Goal: Information Seeking & Learning: Check status

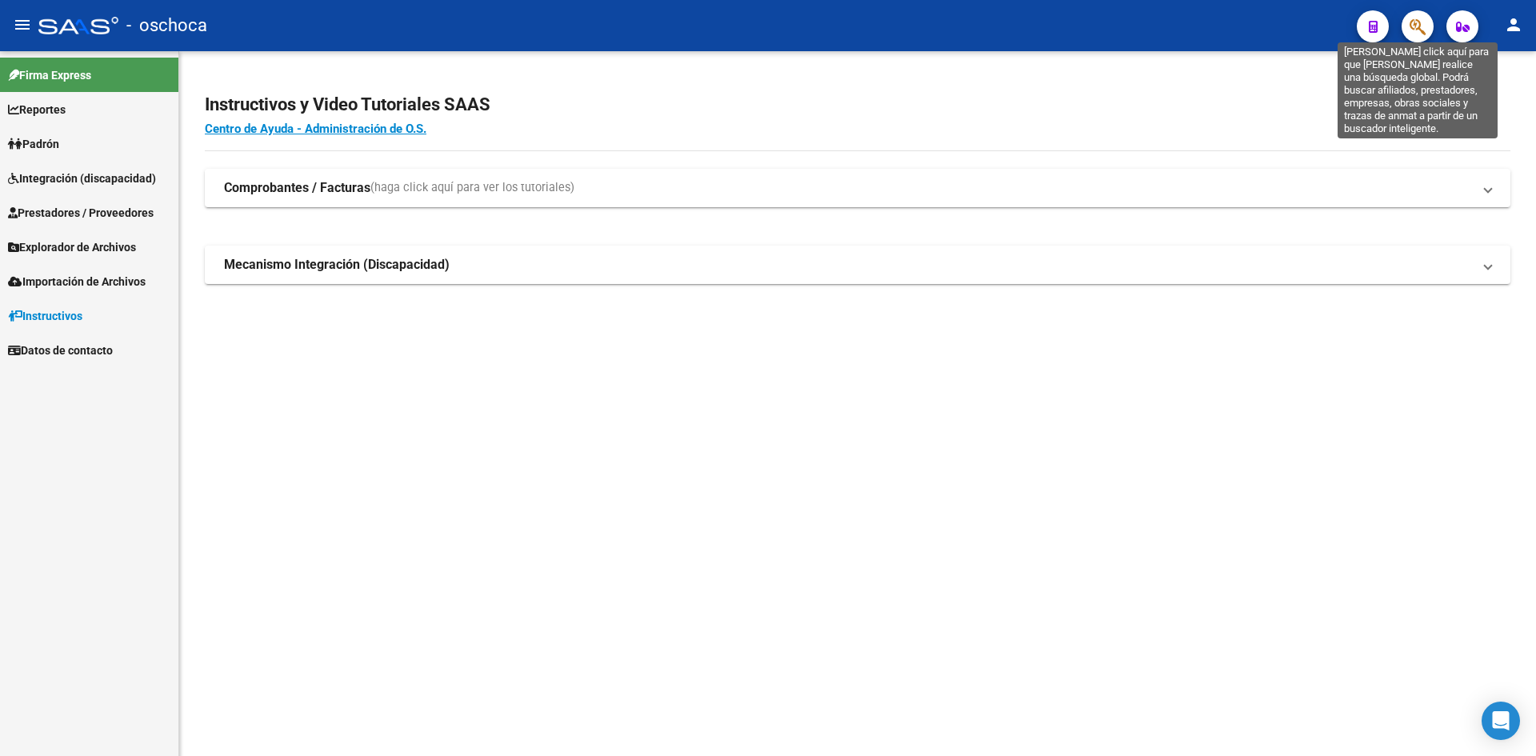
click at [1418, 24] on icon "button" at bounding box center [1418, 27] width 16 height 18
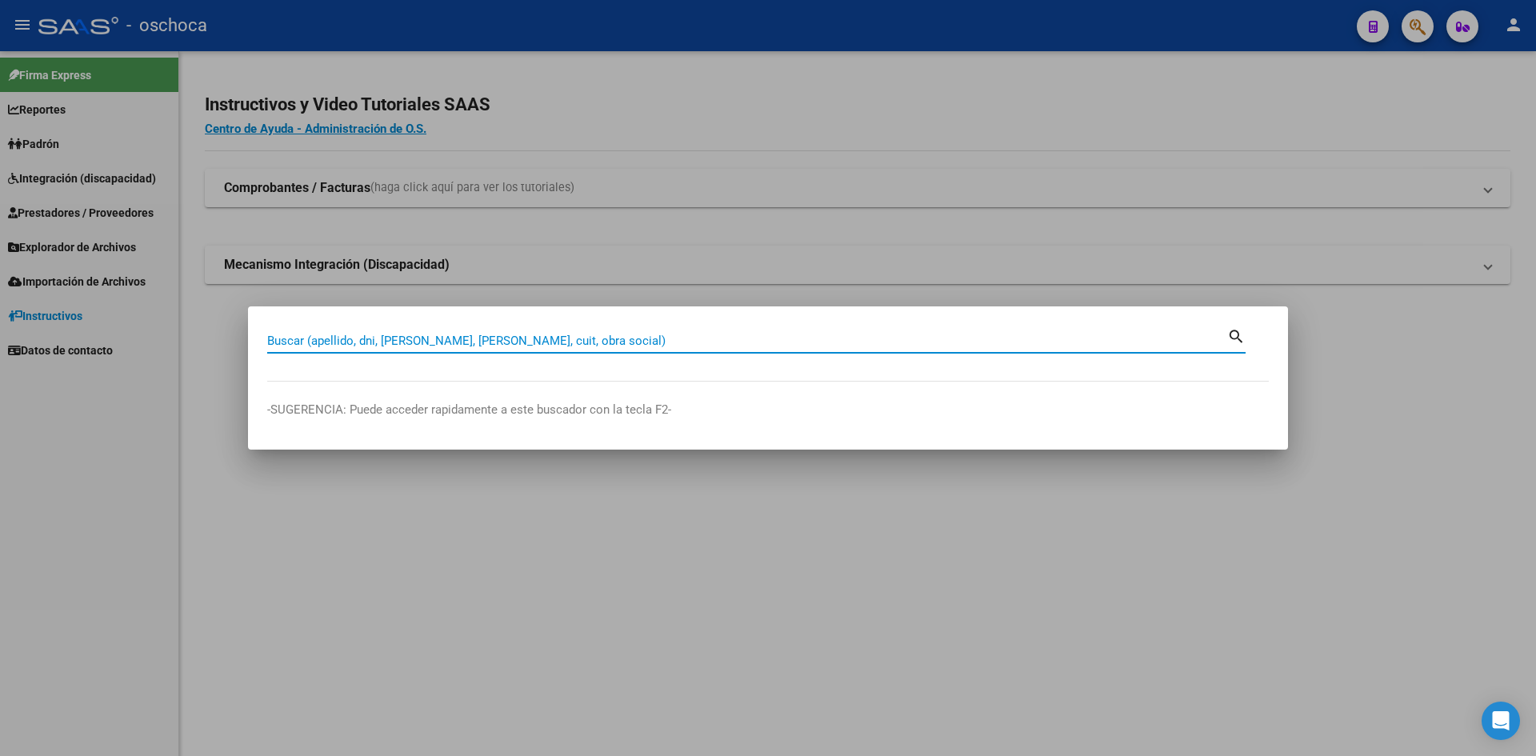
click at [398, 345] on input "Buscar (apellido, dni, [PERSON_NAME], [PERSON_NAME], cuit, obra social)" at bounding box center [747, 341] width 960 height 14
click at [826, 338] on input "Buscar (apellido, dni, [PERSON_NAME], [PERSON_NAME], cuit, obra social)" at bounding box center [747, 341] width 960 height 14
type input "27320048708"
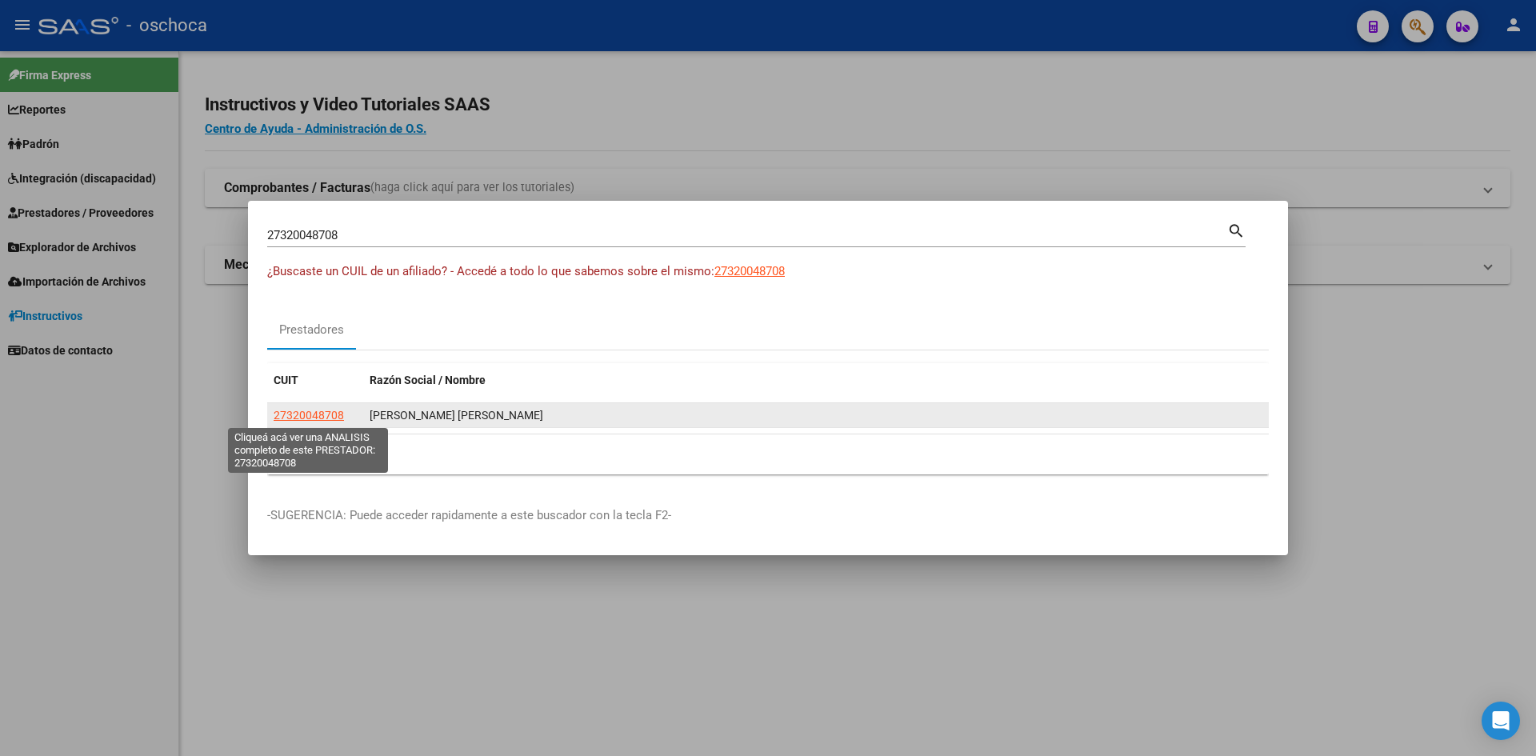
click at [324, 414] on span "27320048708" at bounding box center [309, 415] width 70 height 13
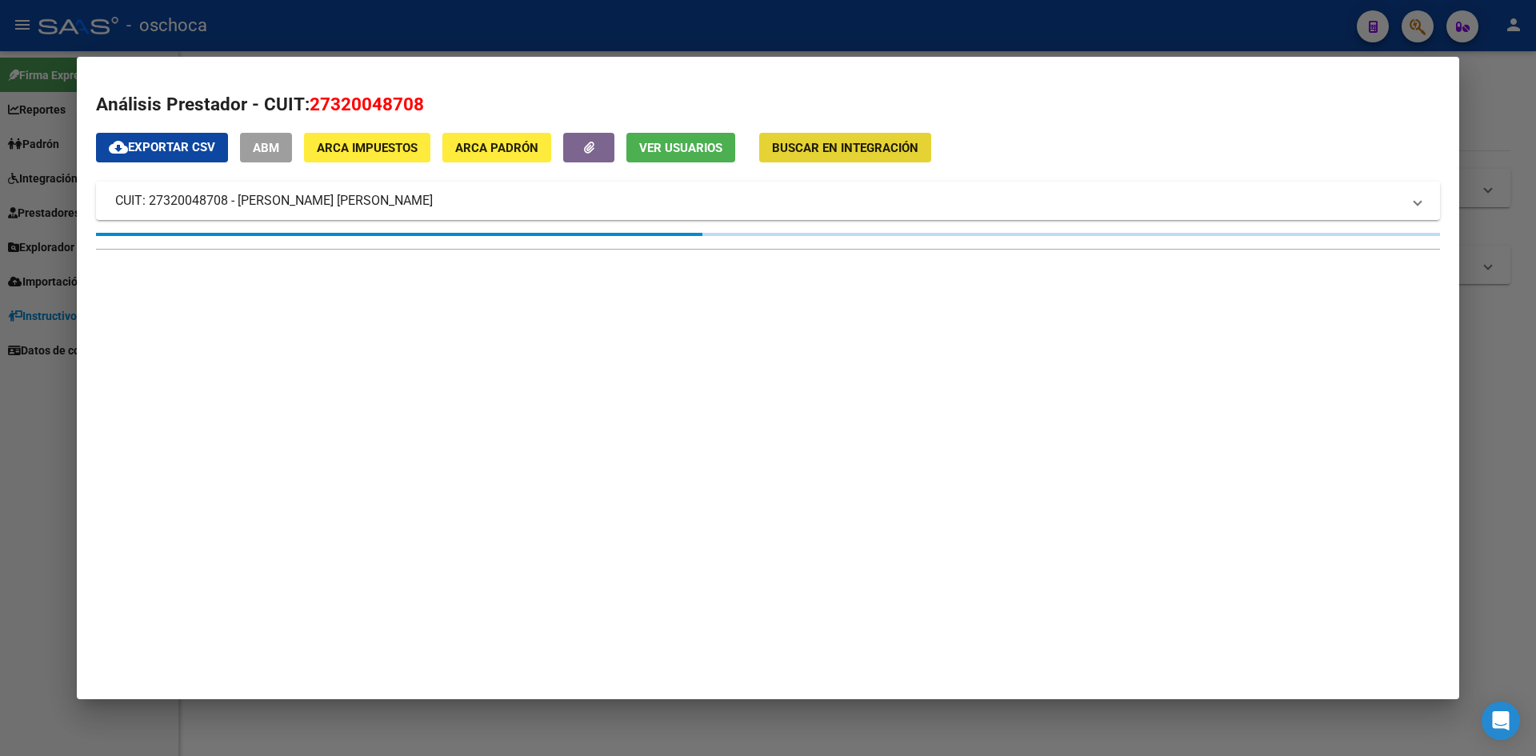
click at [853, 159] on button "Buscar en Integración" at bounding box center [845, 148] width 172 height 30
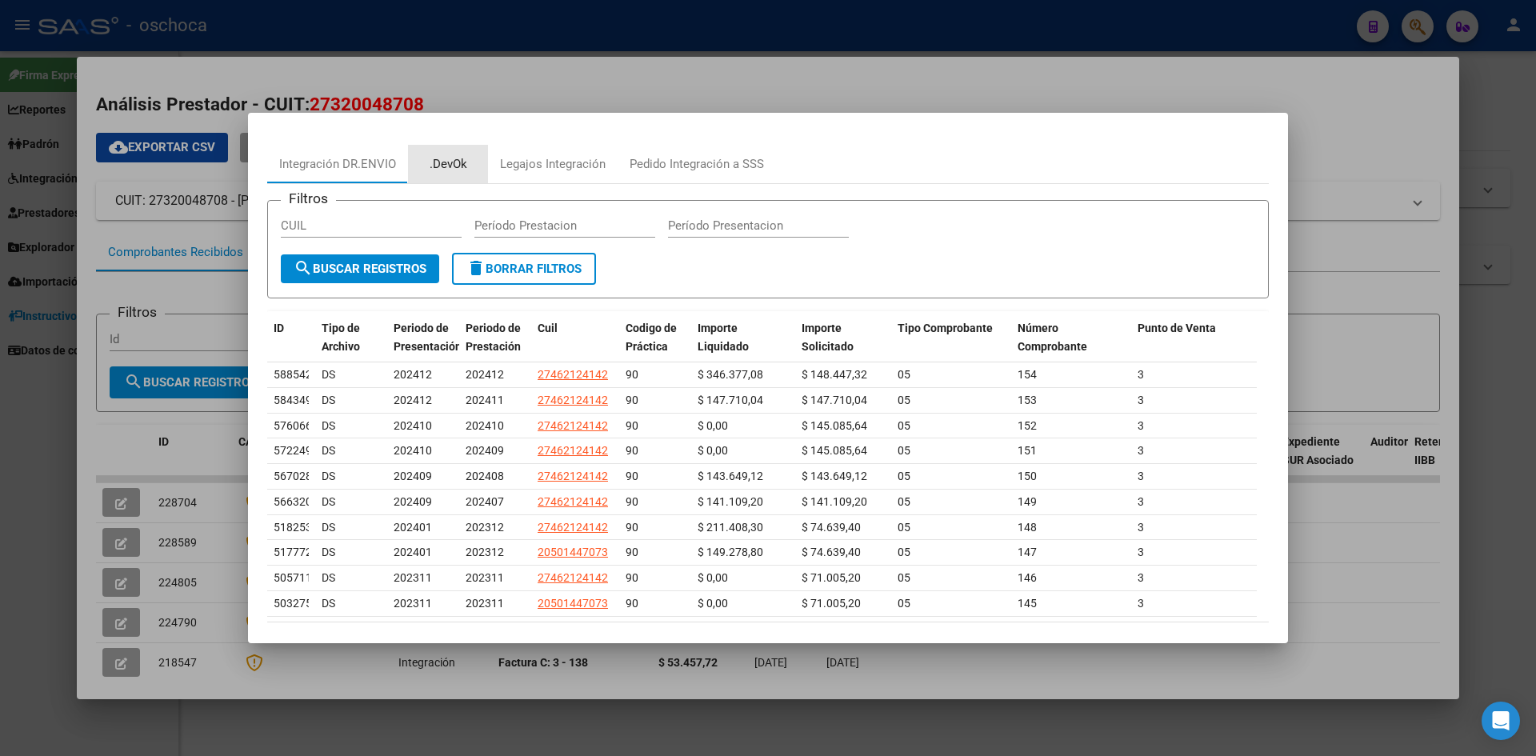
click at [442, 164] on div ".DevOk" at bounding box center [449, 164] width 38 height 18
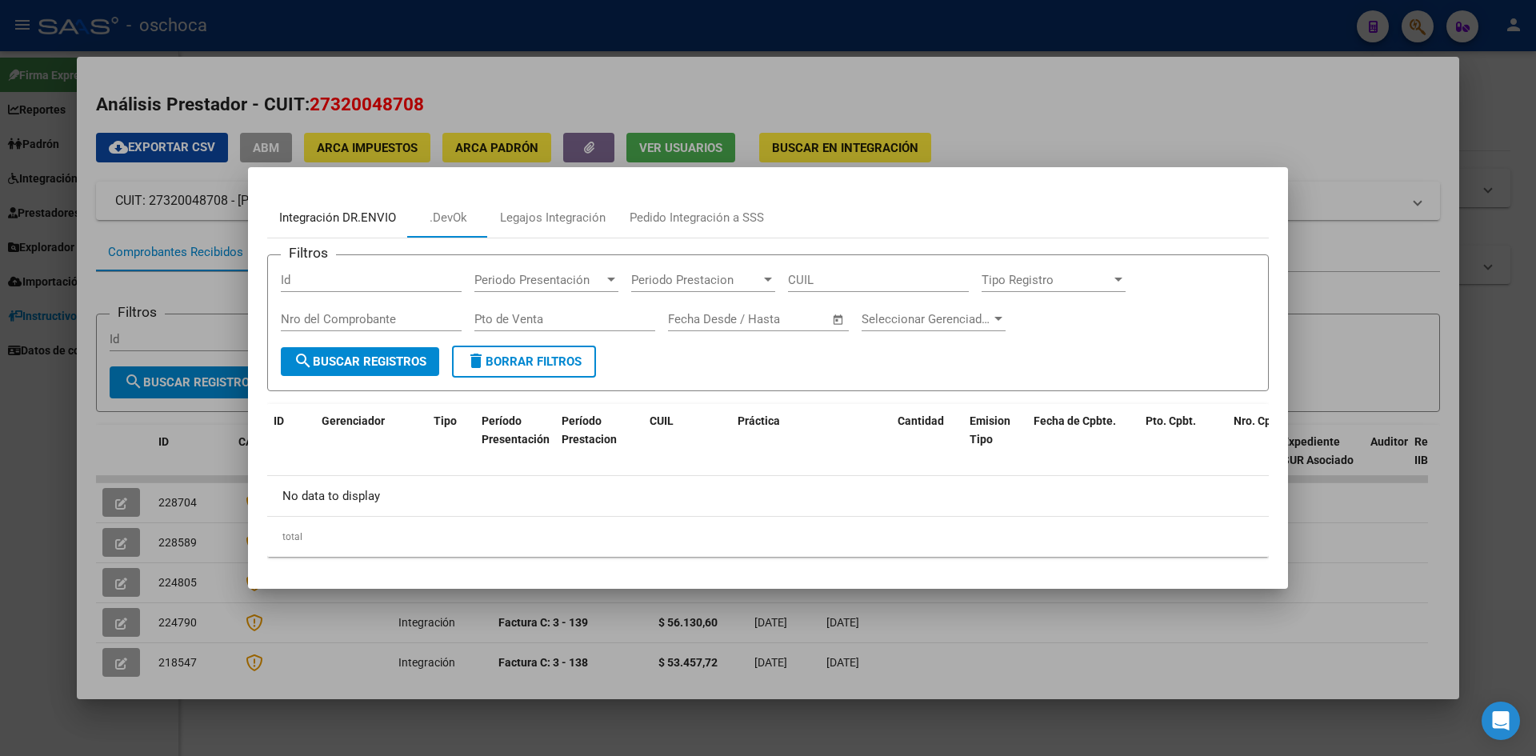
click at [345, 218] on div "Integración DR.ENVIO" at bounding box center [337, 218] width 117 height 18
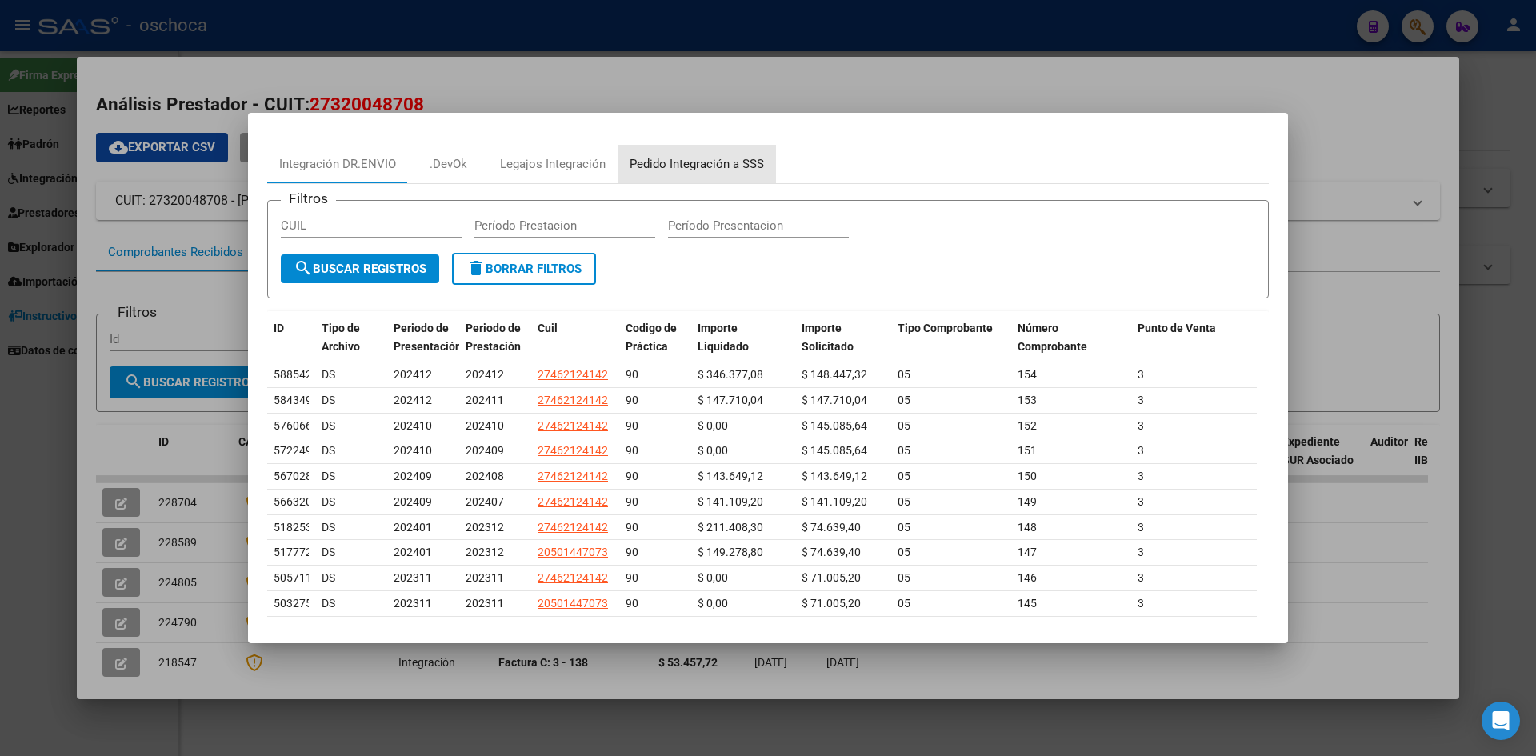
click at [701, 164] on div "Pedido Integración a SSS" at bounding box center [697, 164] width 134 height 18
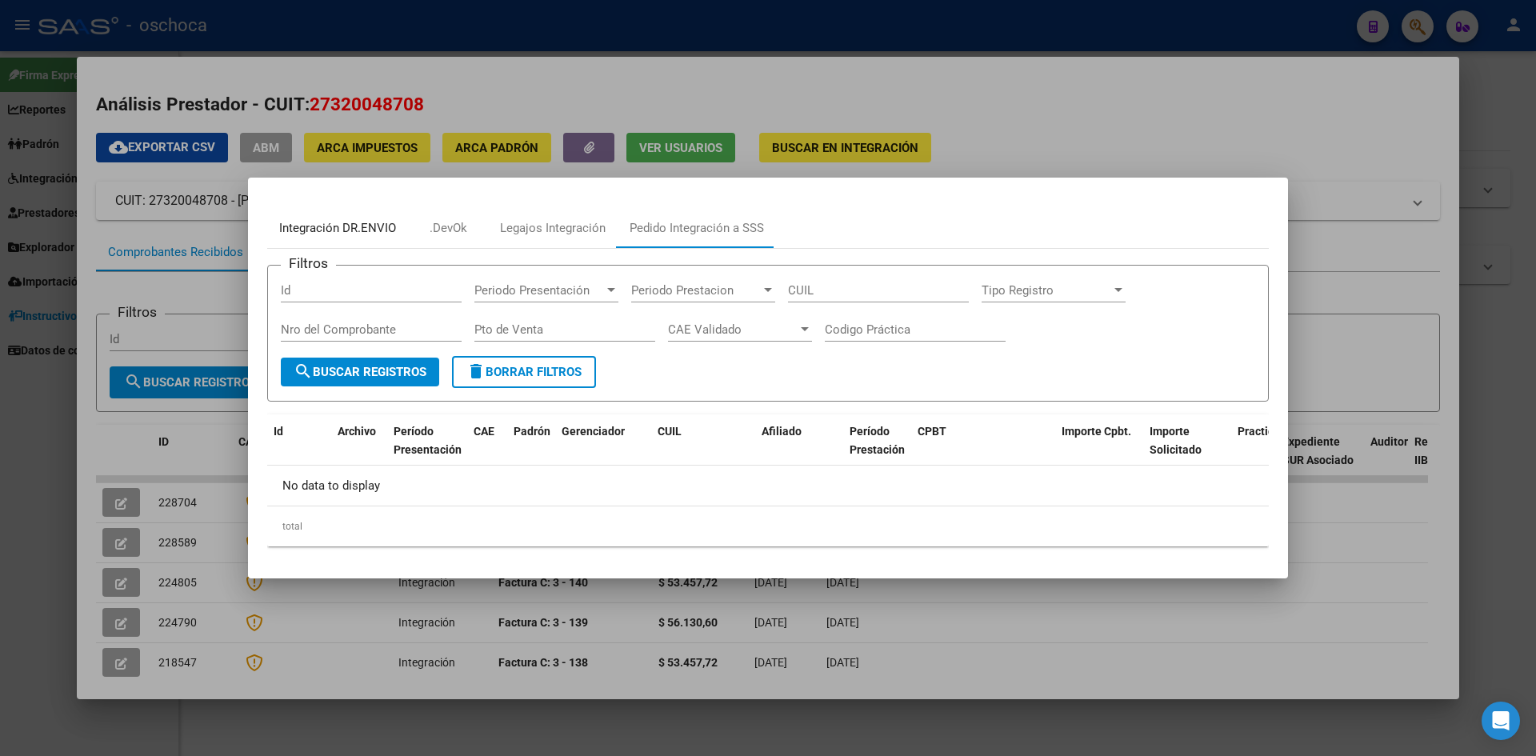
click at [348, 234] on div "Integración DR.ENVIO" at bounding box center [337, 228] width 117 height 18
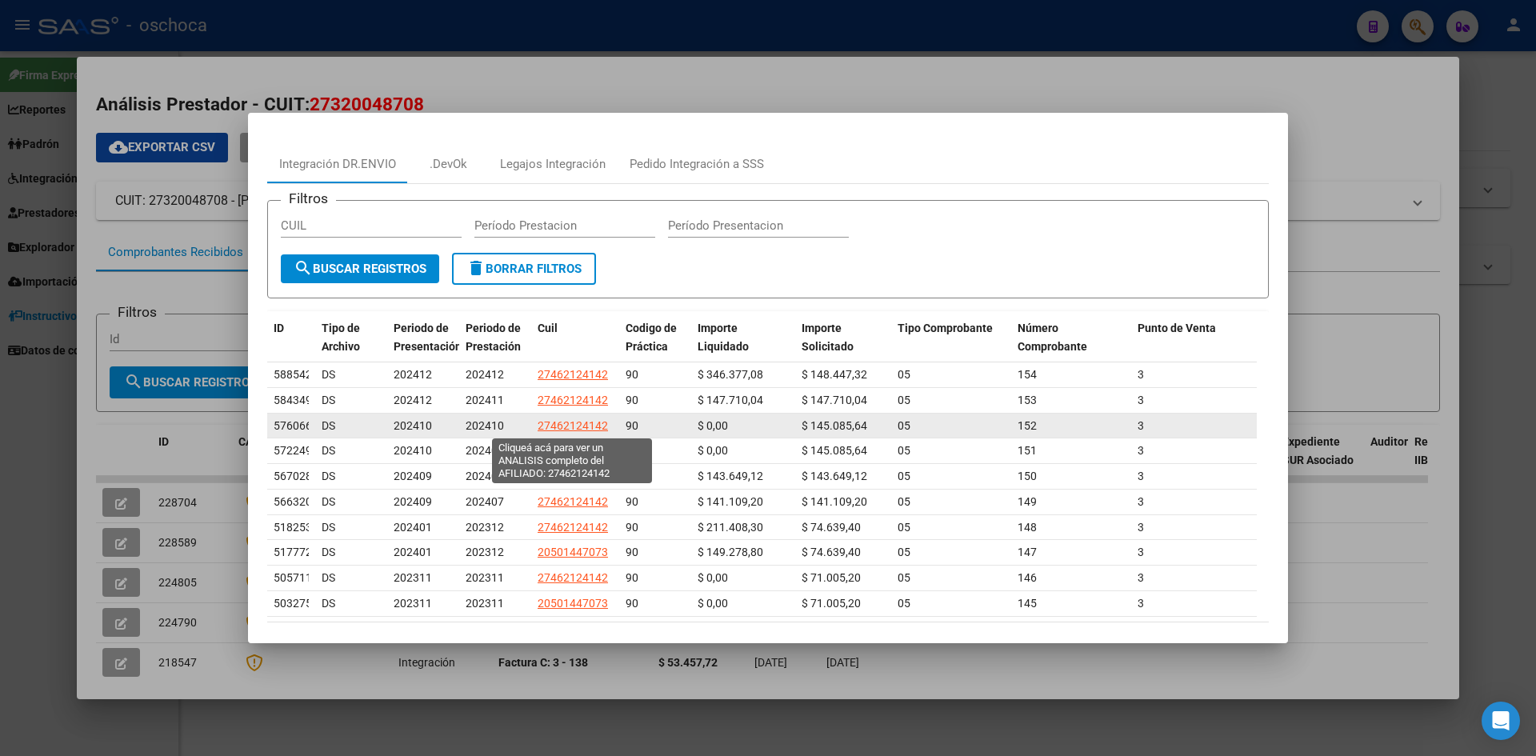
click at [589, 424] on span "27462124142" at bounding box center [573, 425] width 70 height 13
type textarea "27462124142"
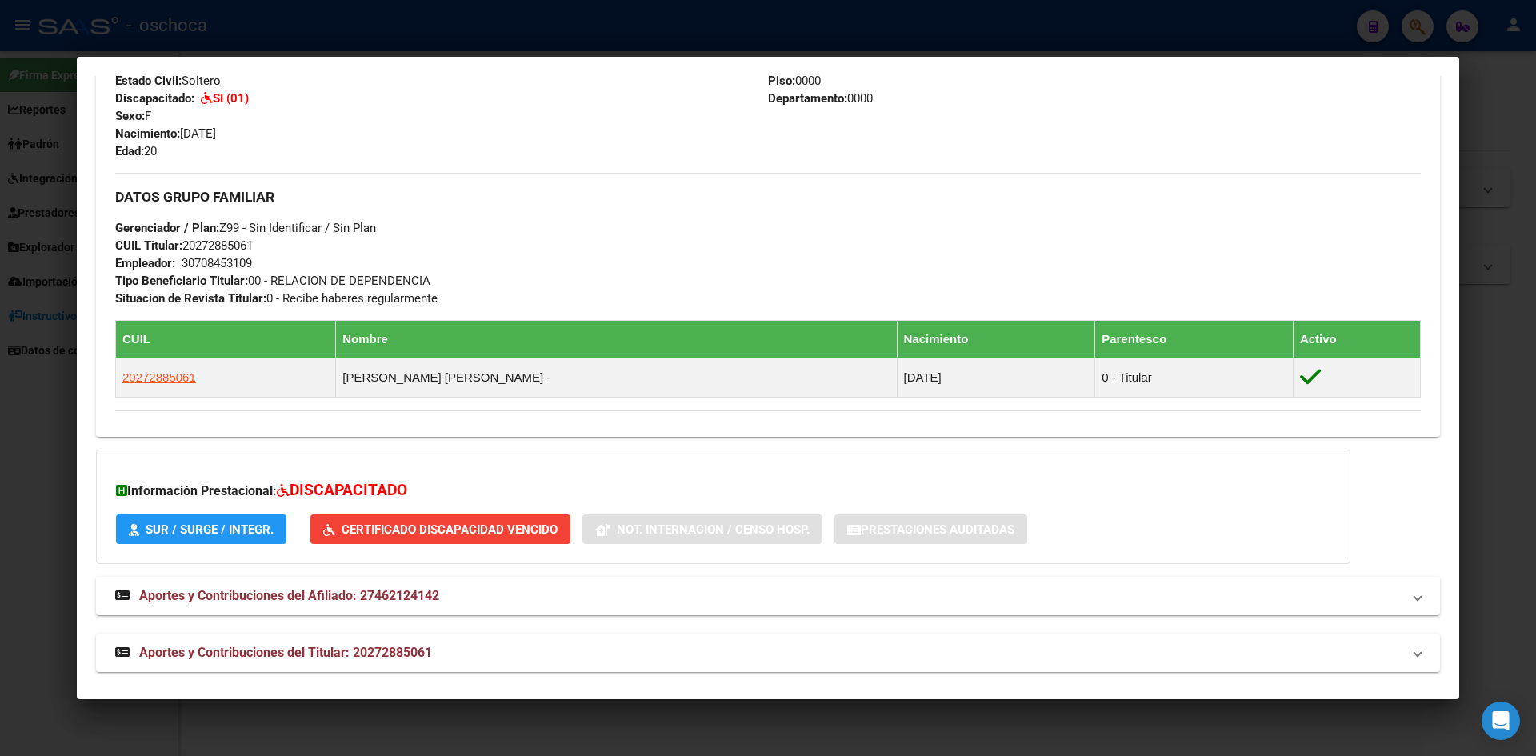
scroll to position [661, 0]
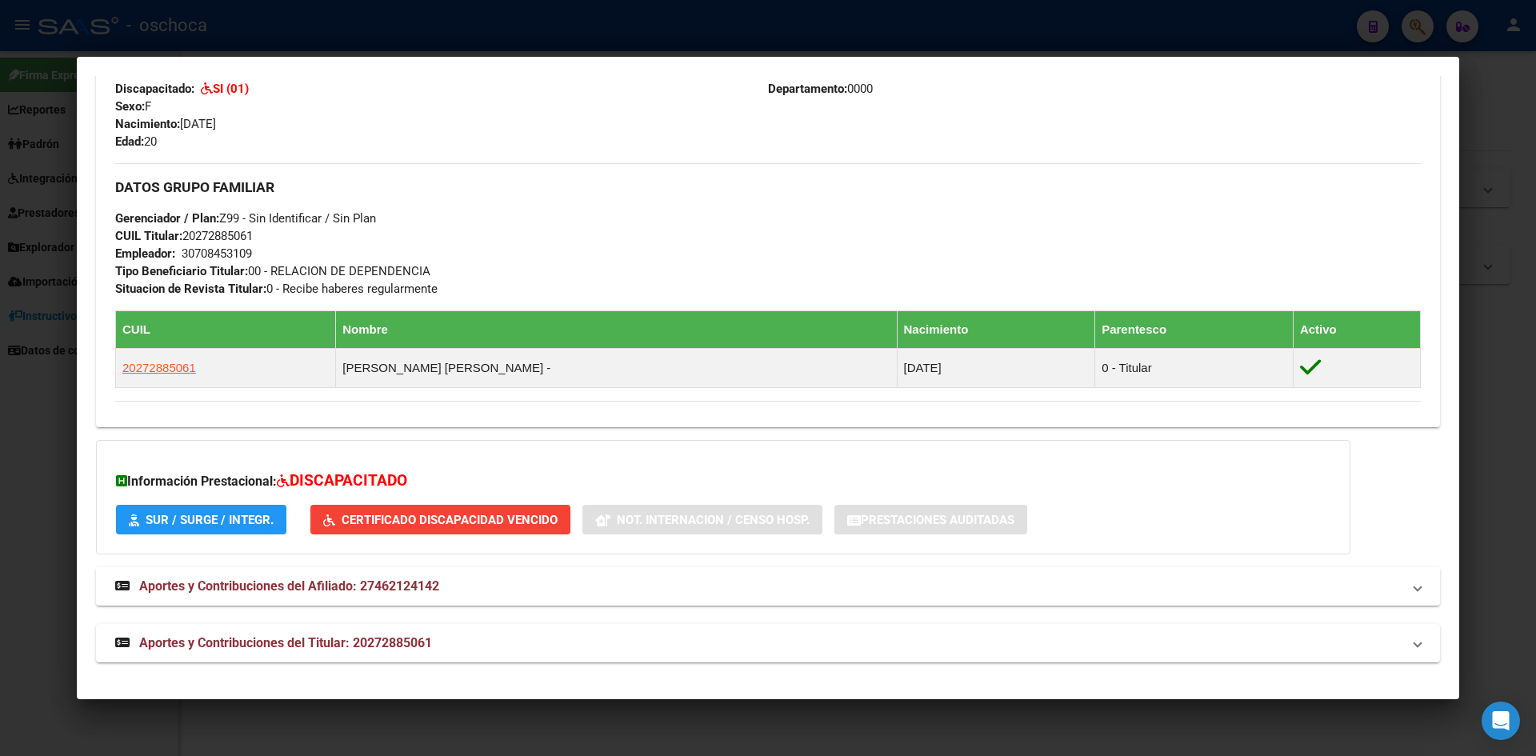
click at [196, 529] on button "SUR / SURGE / INTEGR." at bounding box center [201, 520] width 170 height 30
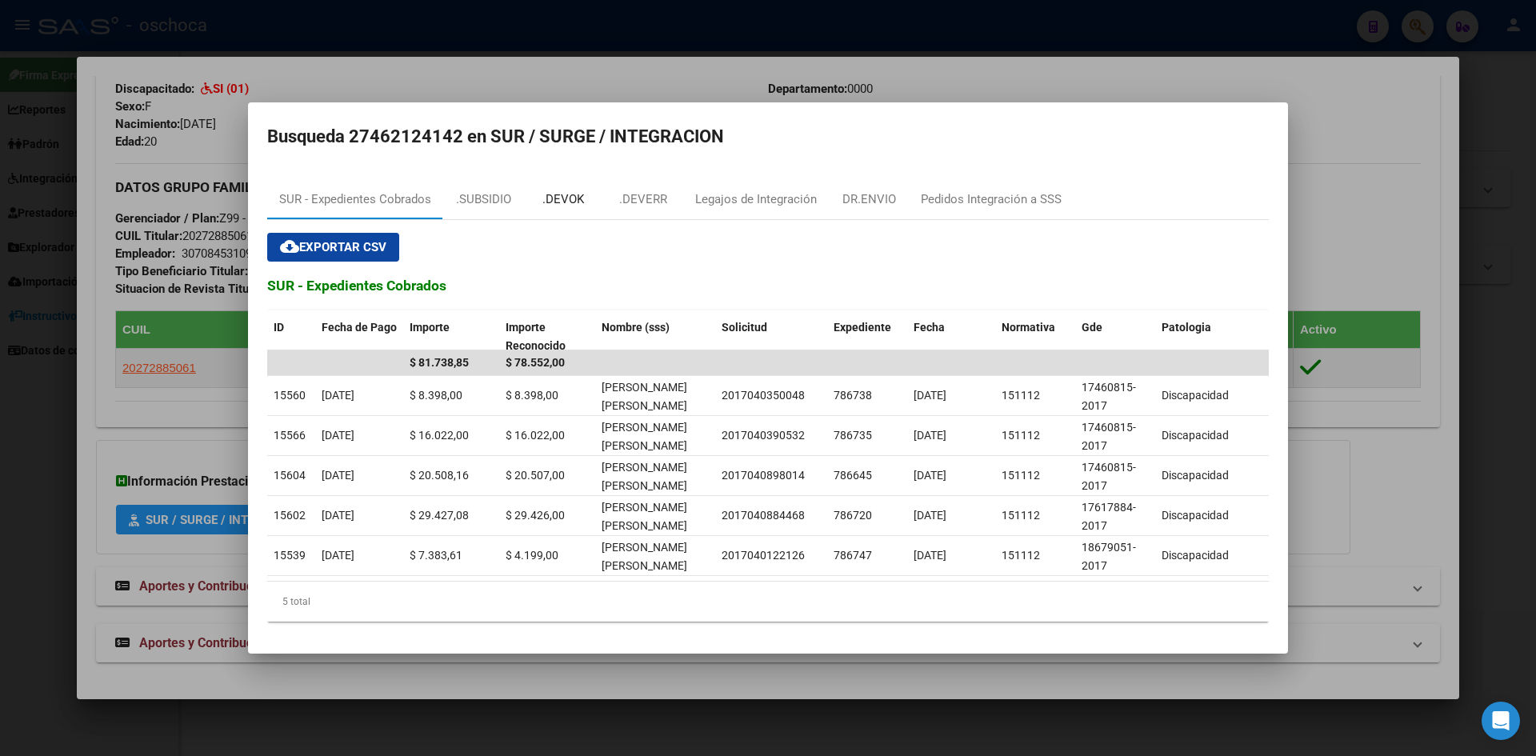
click at [562, 191] on div ".DEVOK" at bounding box center [563, 199] width 42 height 18
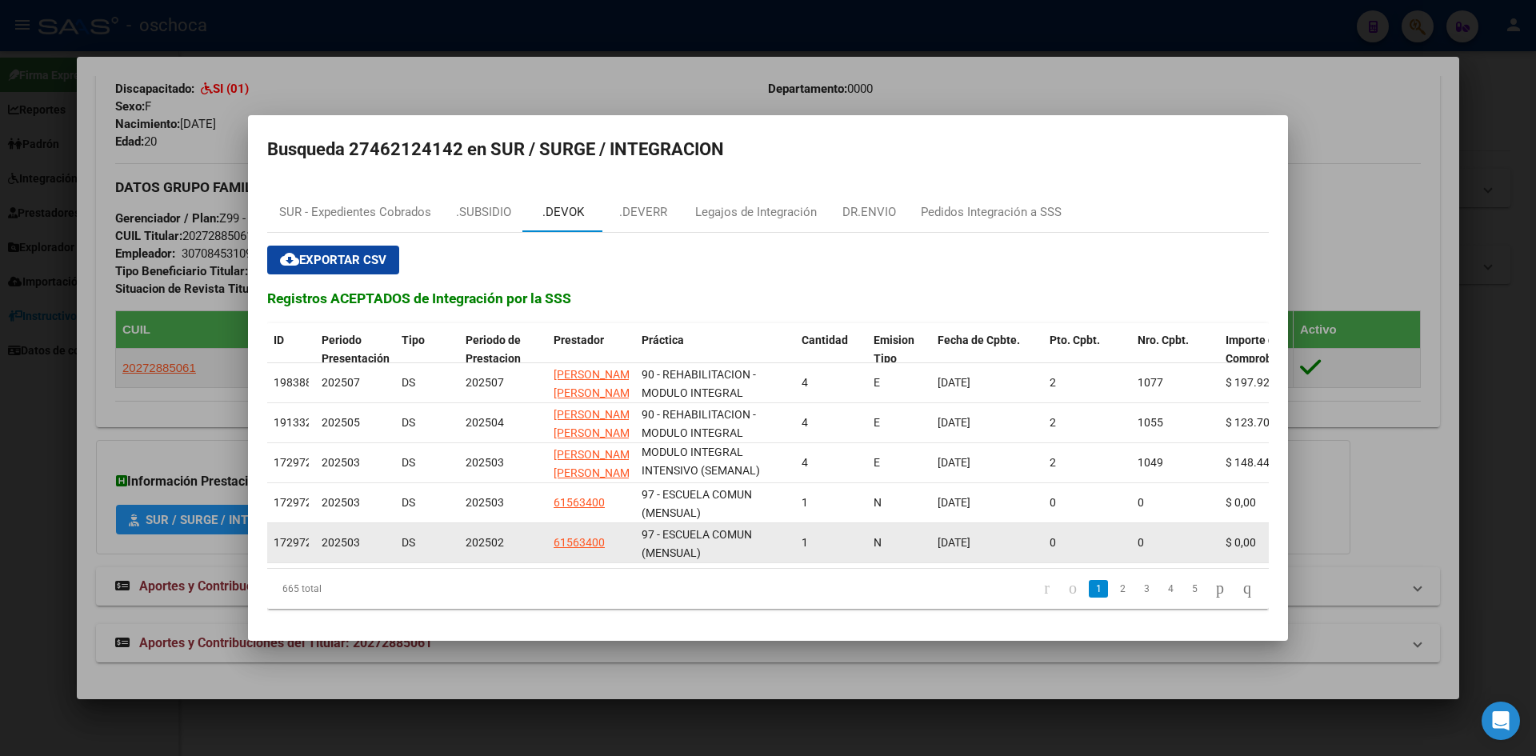
scroll to position [2, 0]
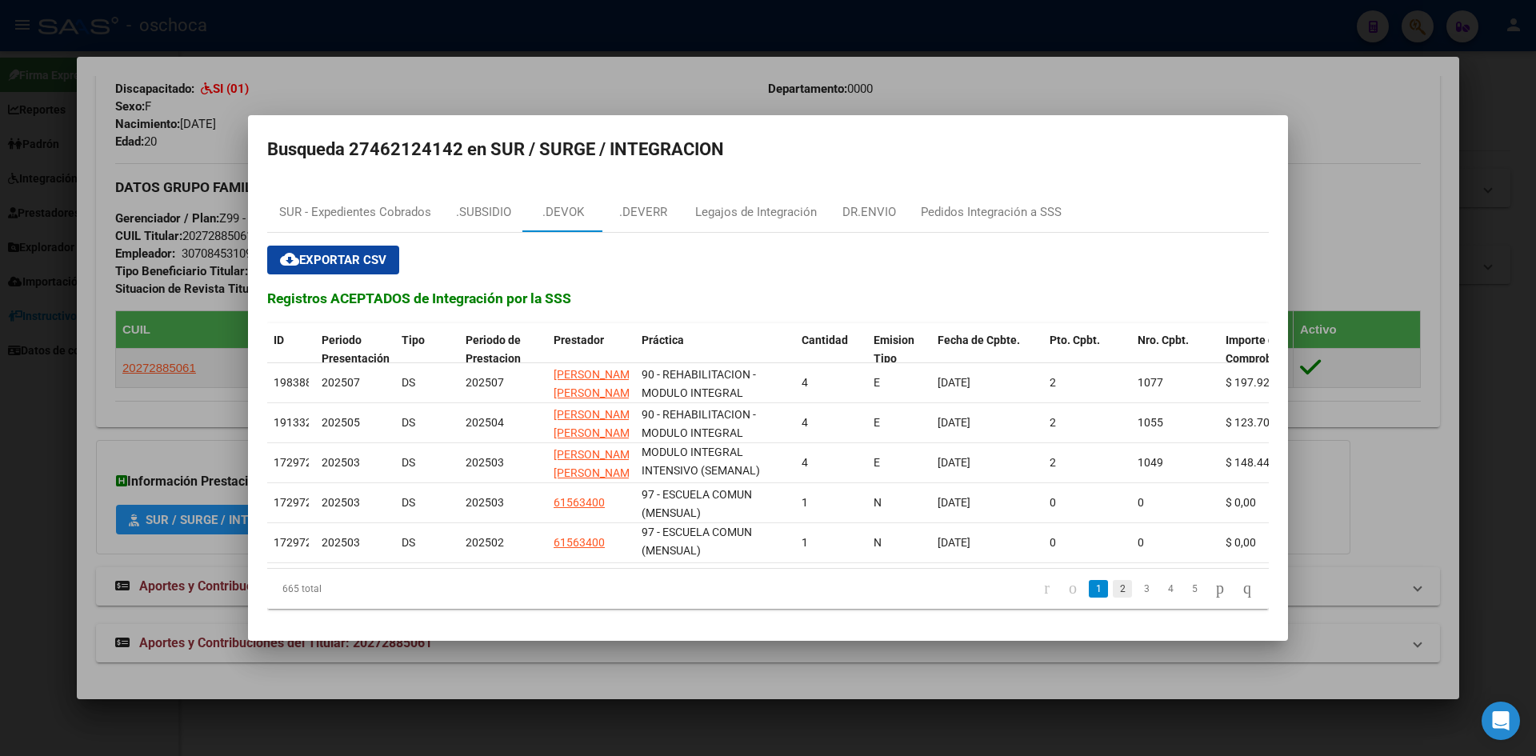
click at [1113, 597] on link "2" at bounding box center [1122, 589] width 19 height 18
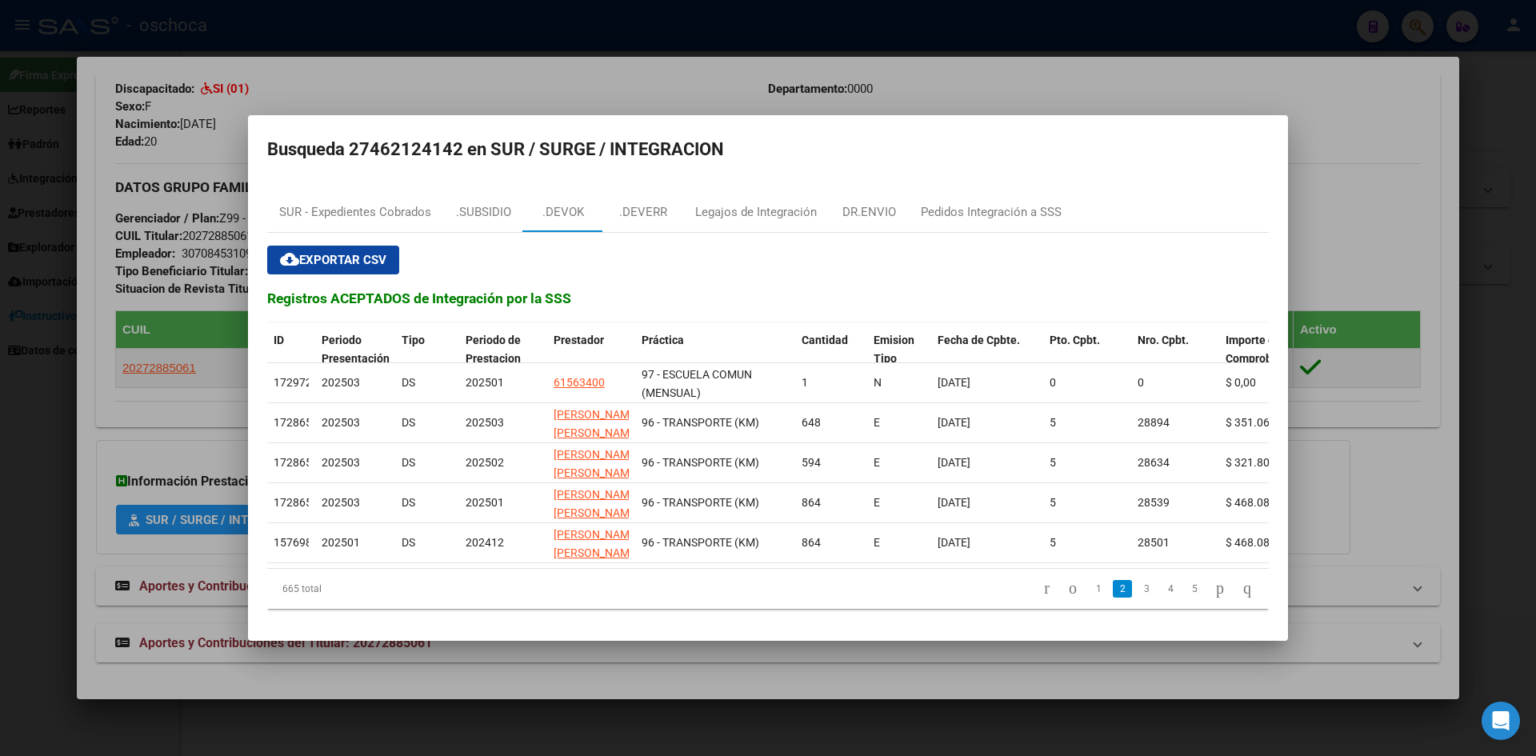
scroll to position [0, 0]
click at [1138, 597] on link "3" at bounding box center [1146, 589] width 19 height 18
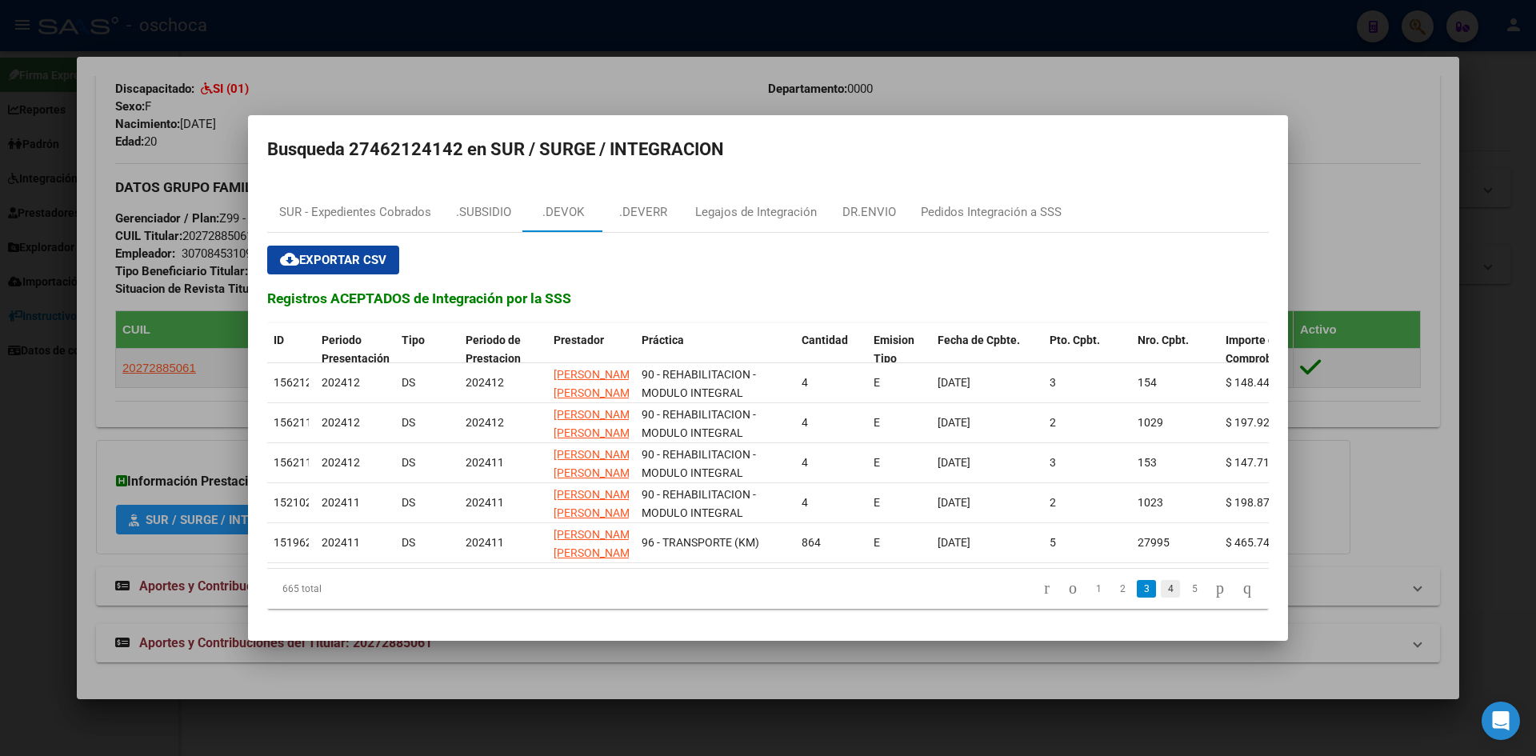
click at [1161, 592] on link "4" at bounding box center [1170, 589] width 19 height 18
click at [1161, 595] on link "5" at bounding box center [1170, 589] width 19 height 18
click at [1113, 598] on link "4" at bounding box center [1122, 589] width 19 height 18
click at [1113, 594] on link "3" at bounding box center [1122, 589] width 19 height 18
click at [1161, 598] on link "4" at bounding box center [1170, 589] width 19 height 18
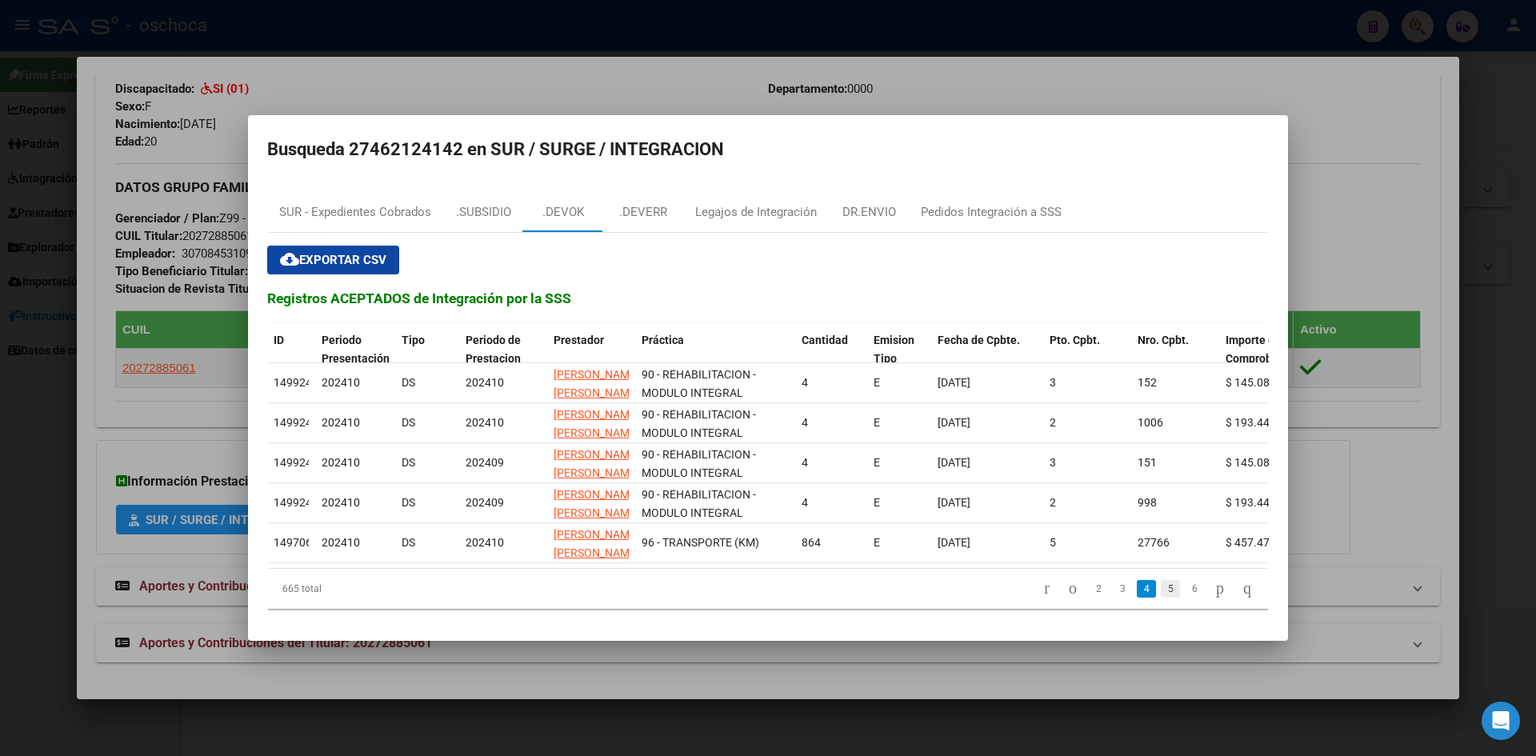
click at [1161, 595] on link "5" at bounding box center [1170, 589] width 19 height 18
click at [1113, 596] on link "4" at bounding box center [1122, 589] width 19 height 18
click at [1161, 596] on link "5" at bounding box center [1170, 589] width 19 height 18
